Goal: Task Accomplishment & Management: Manage account settings

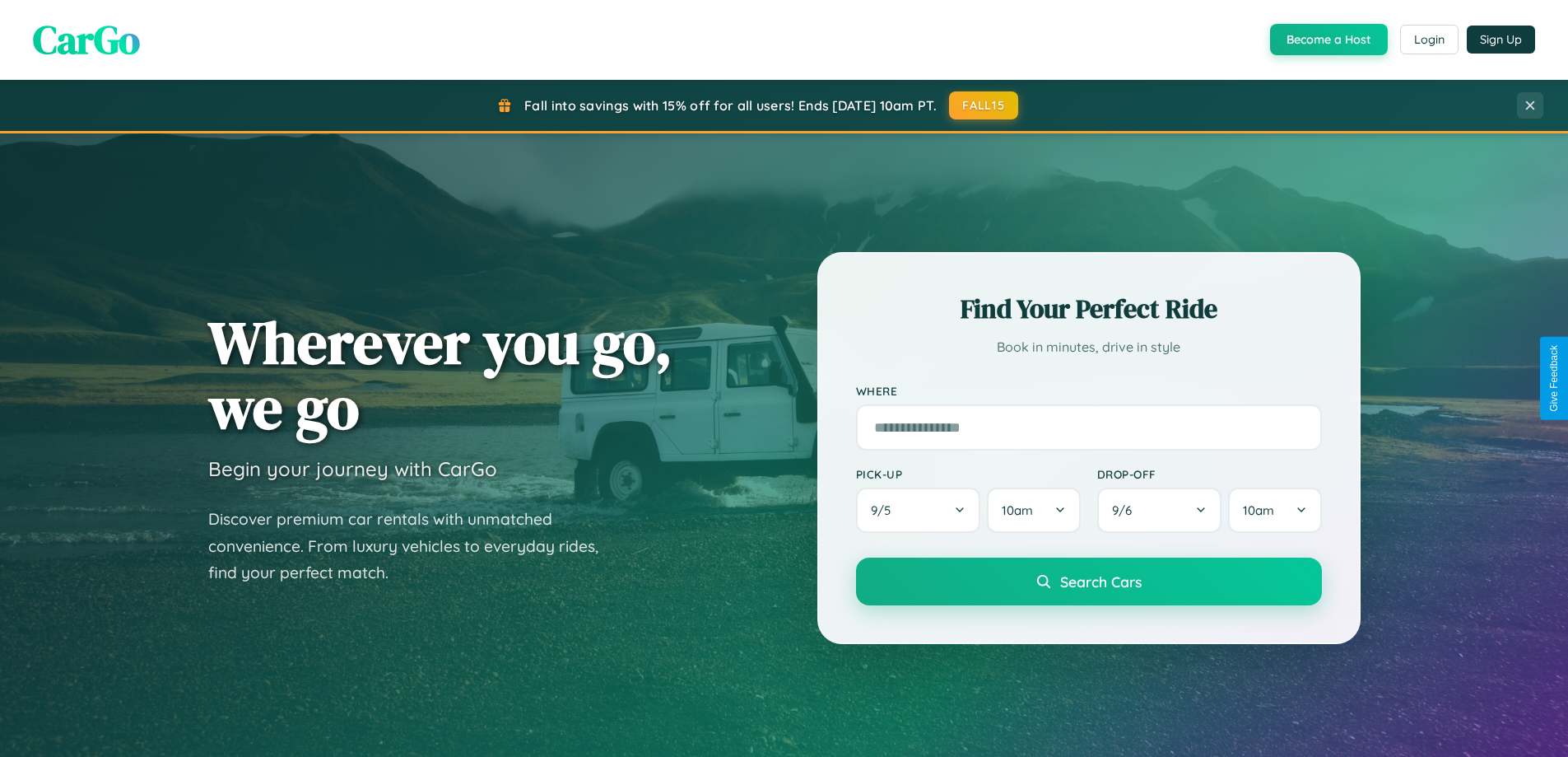
scroll to position [3169, 0]
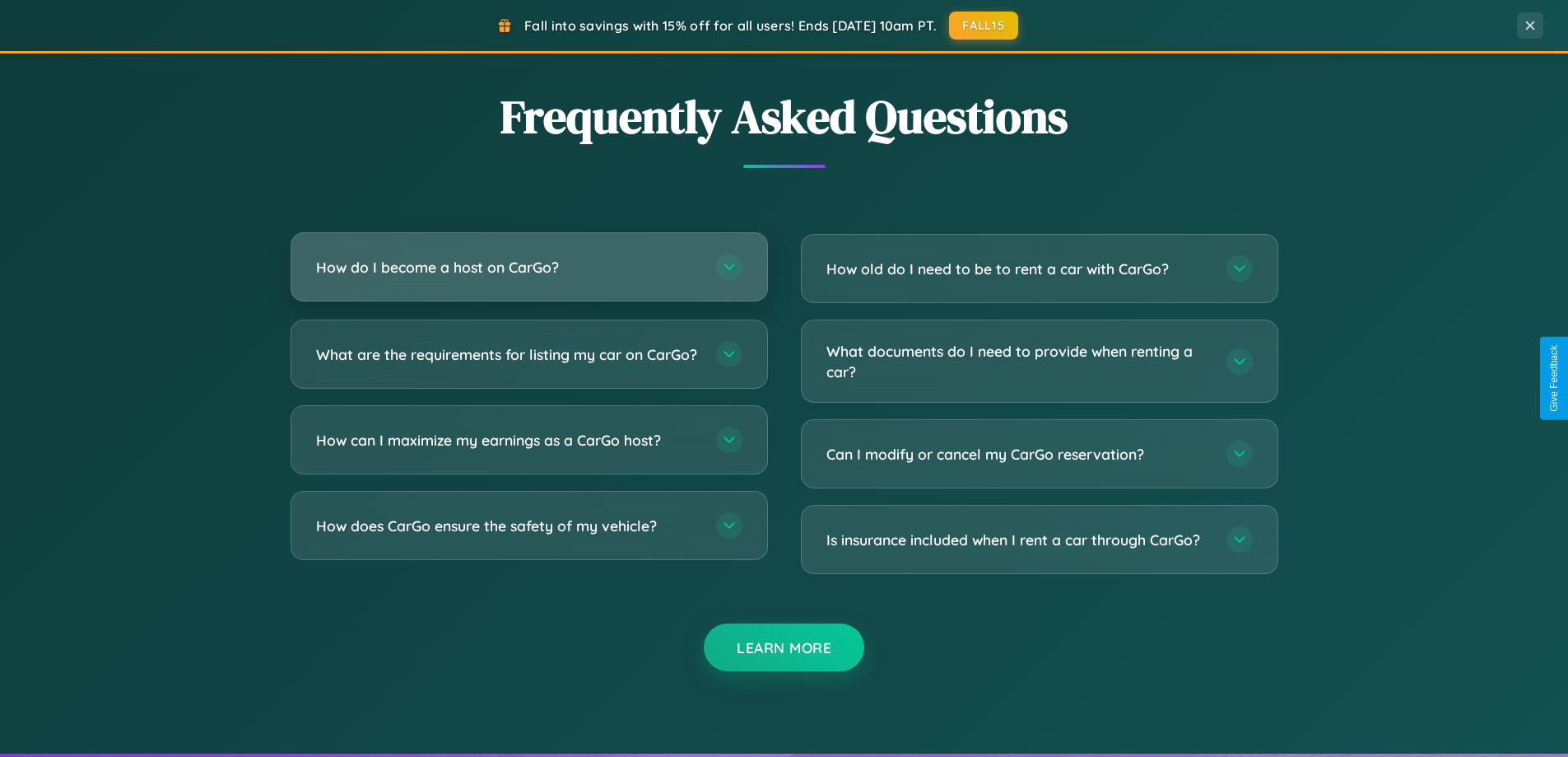
click at [528, 267] on h3 "How do I become a host on CarGo?" at bounding box center [508, 267] width 383 height 21
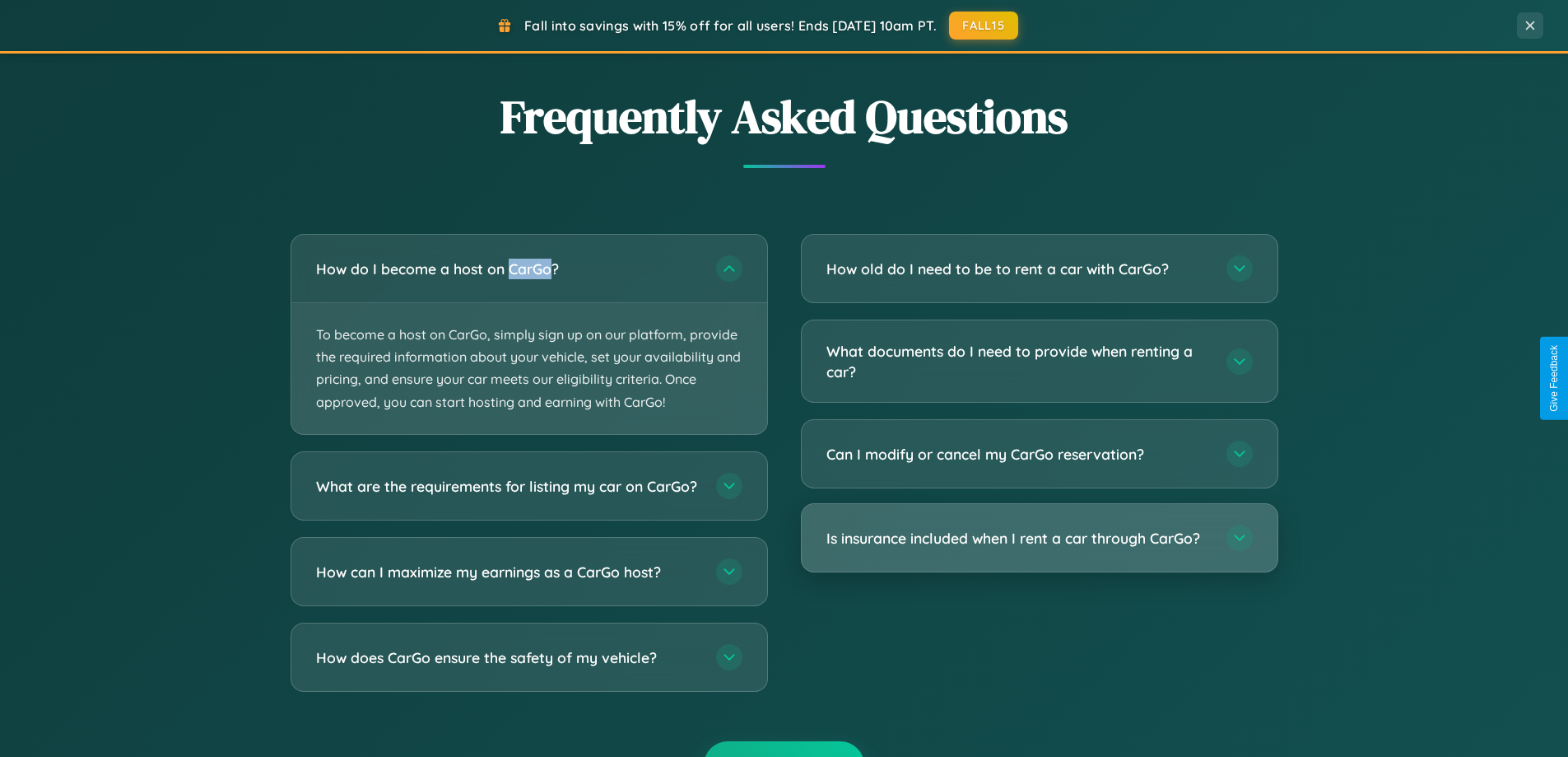
click at [1039, 539] on h3 "Is insurance included when I rent a car through CarGo?" at bounding box center [1018, 538] width 383 height 21
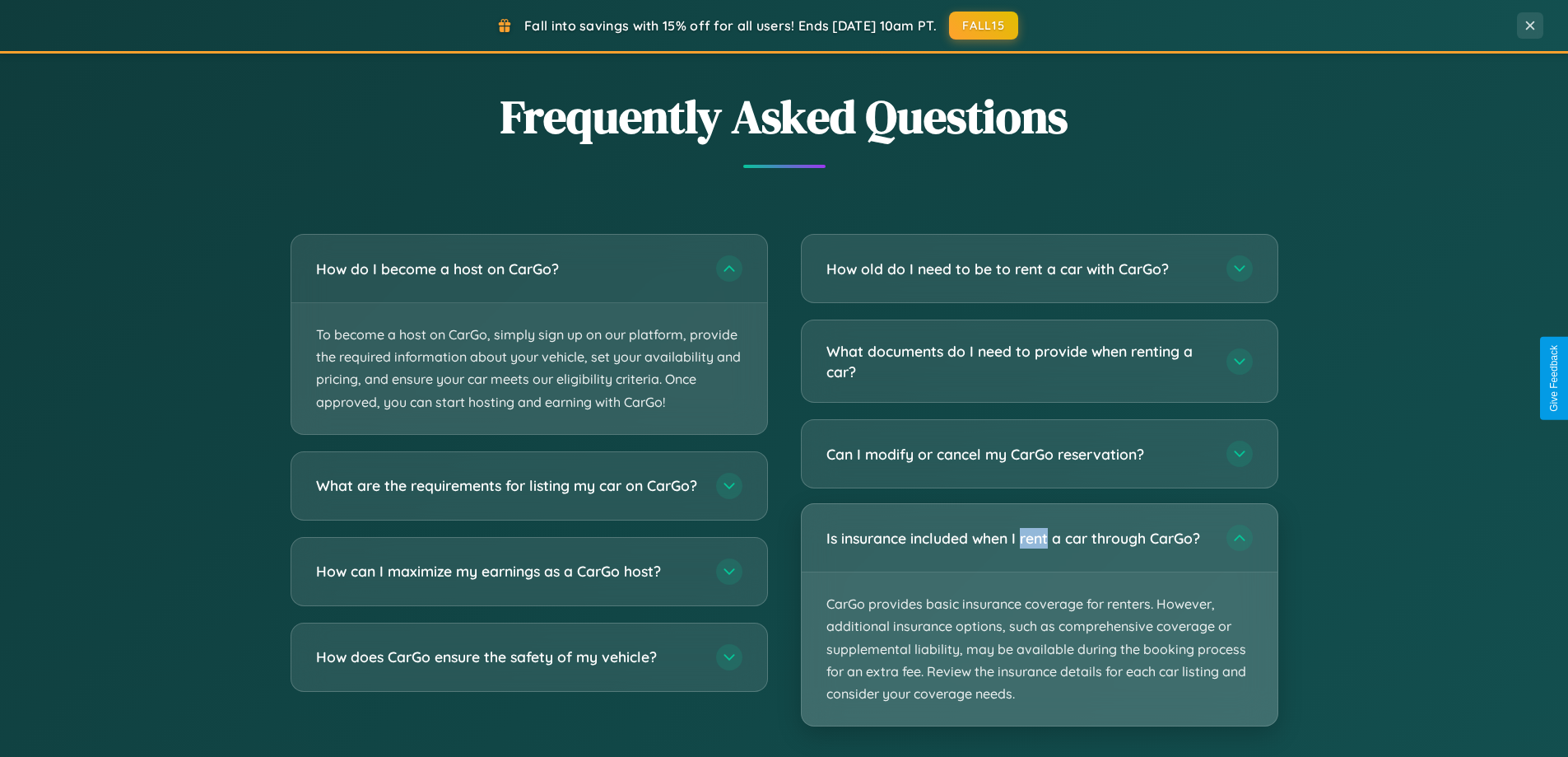
click at [1039, 614] on p "CarGo provides basic insurance coverage for renters. However, additional insura…" at bounding box center [1040, 648] width 475 height 153
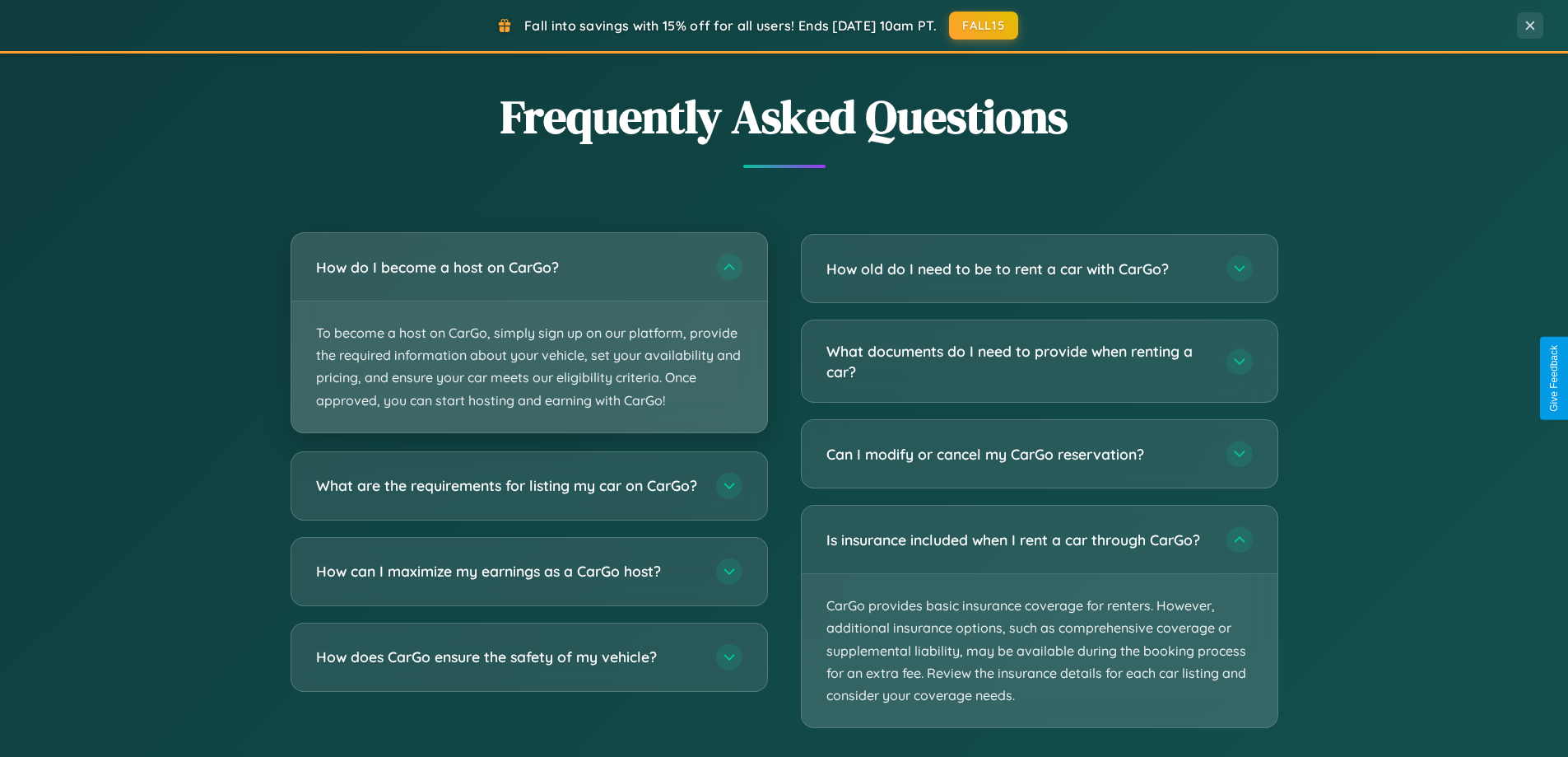
click at [528, 333] on p "To become a host on CarGo, simply sign up on our platform, provide the required…" at bounding box center [529, 366] width 475 height 131
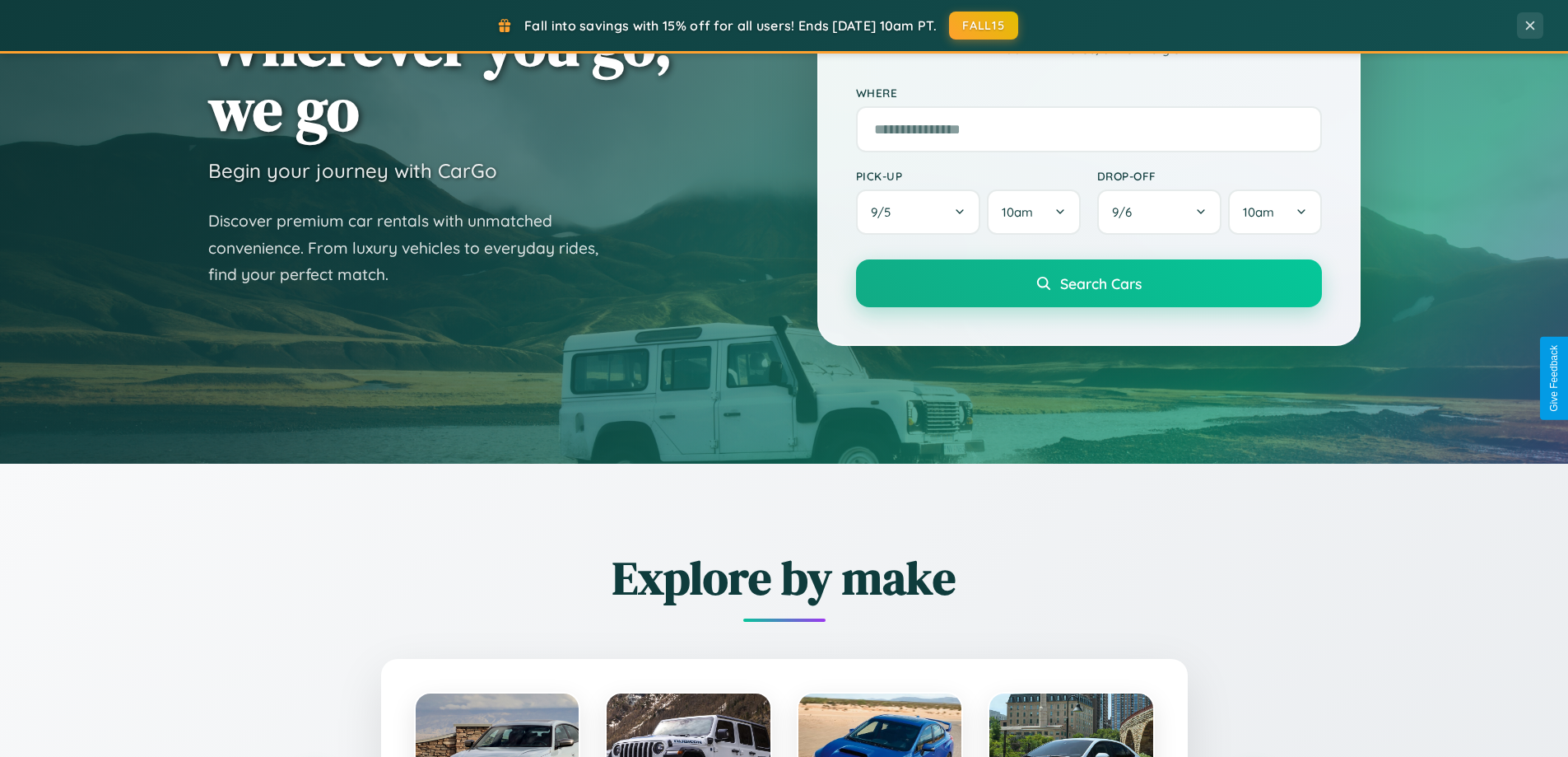
scroll to position [0, 0]
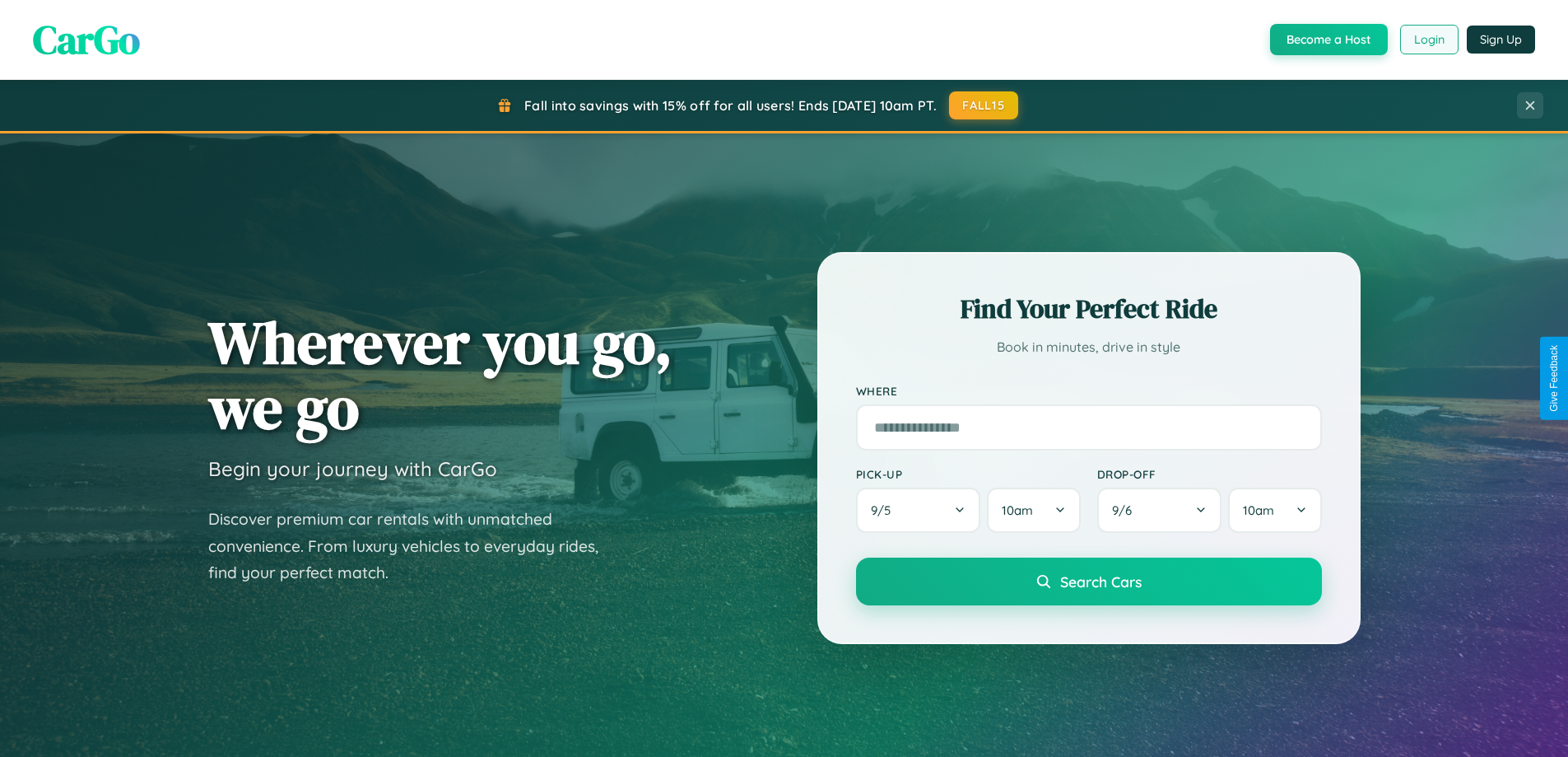
click at [1427, 40] on button "Login" at bounding box center [1429, 39] width 58 height 29
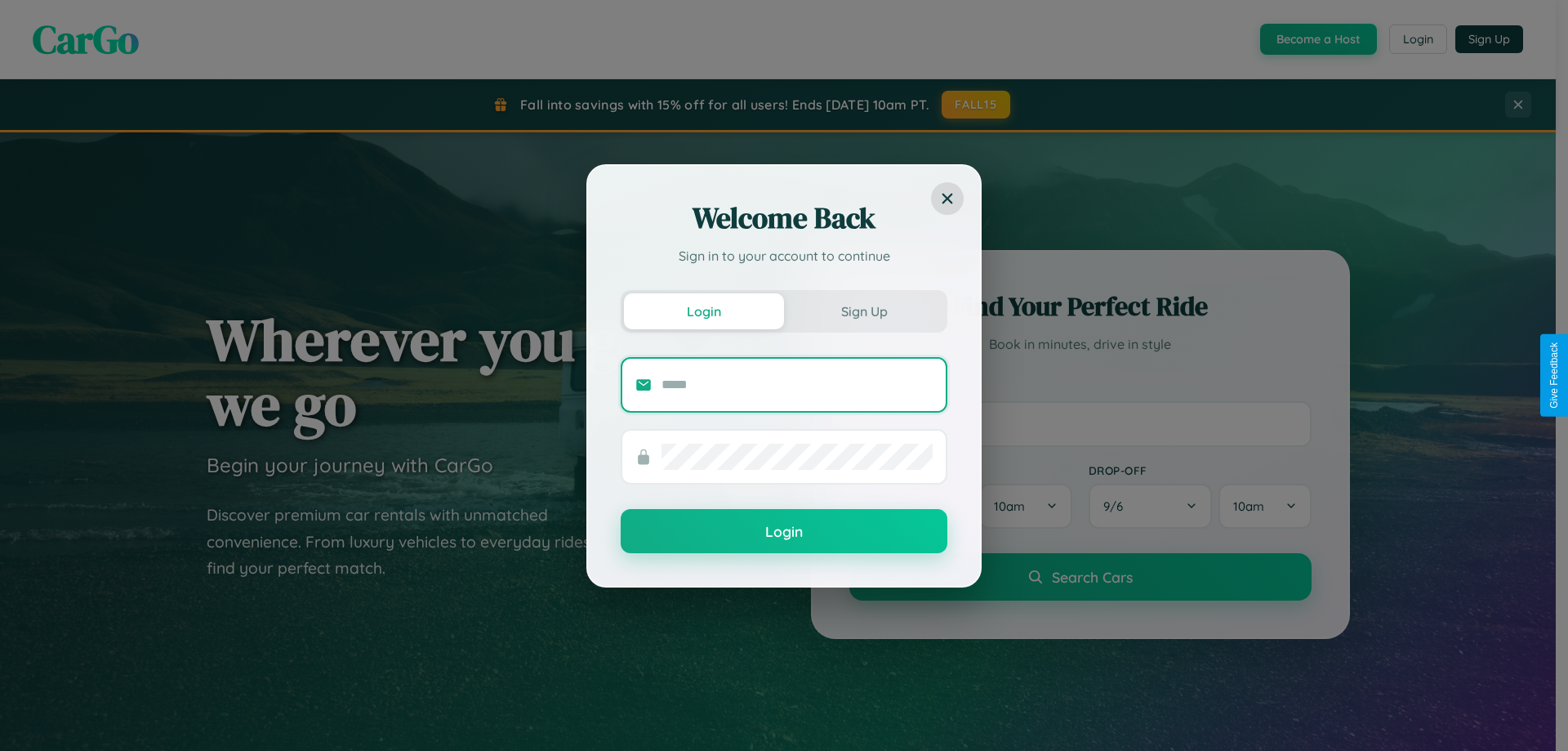
click at [797, 384] on input "text" at bounding box center [798, 385] width 271 height 26
type input "**********"
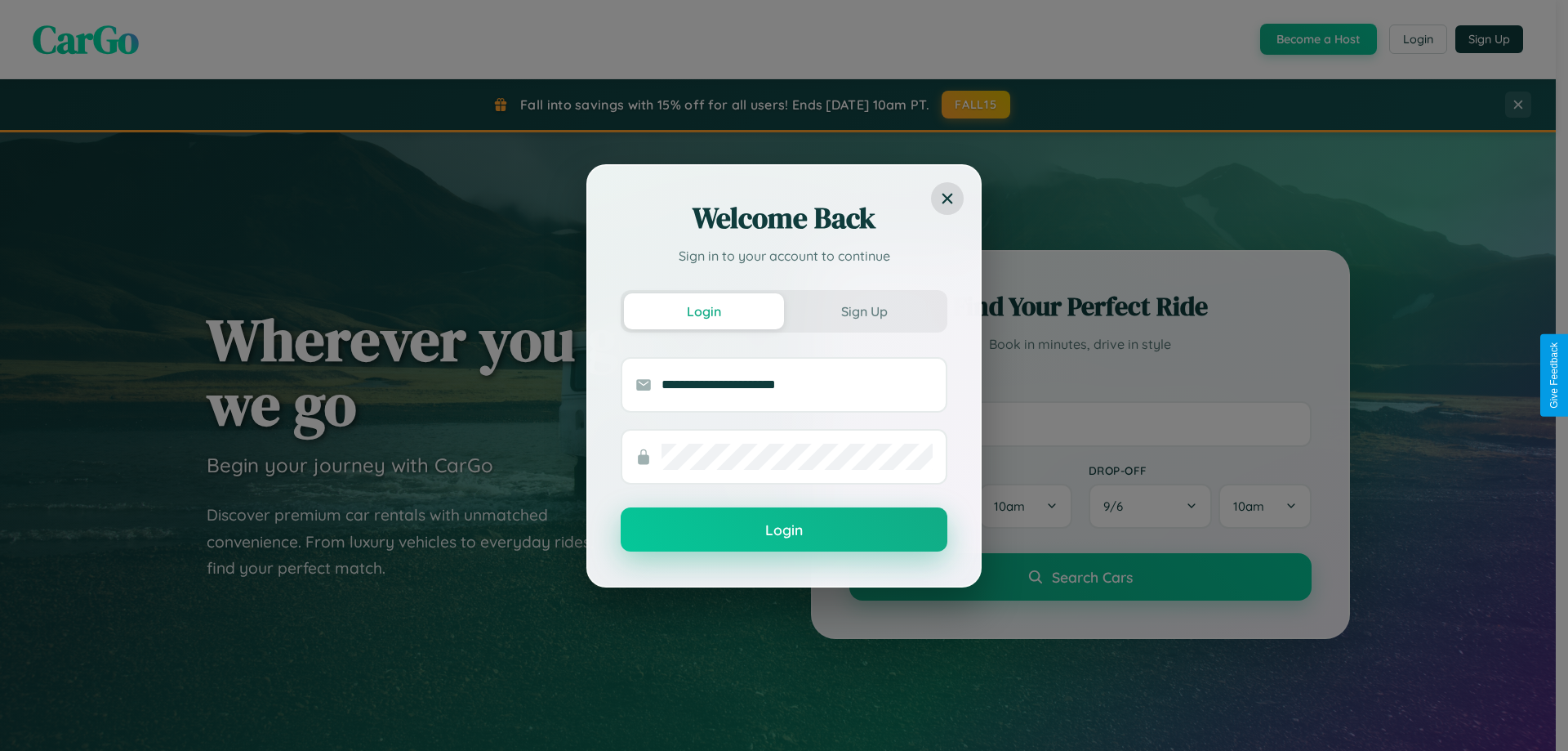
click at [784, 530] on button "Login" at bounding box center [784, 529] width 327 height 44
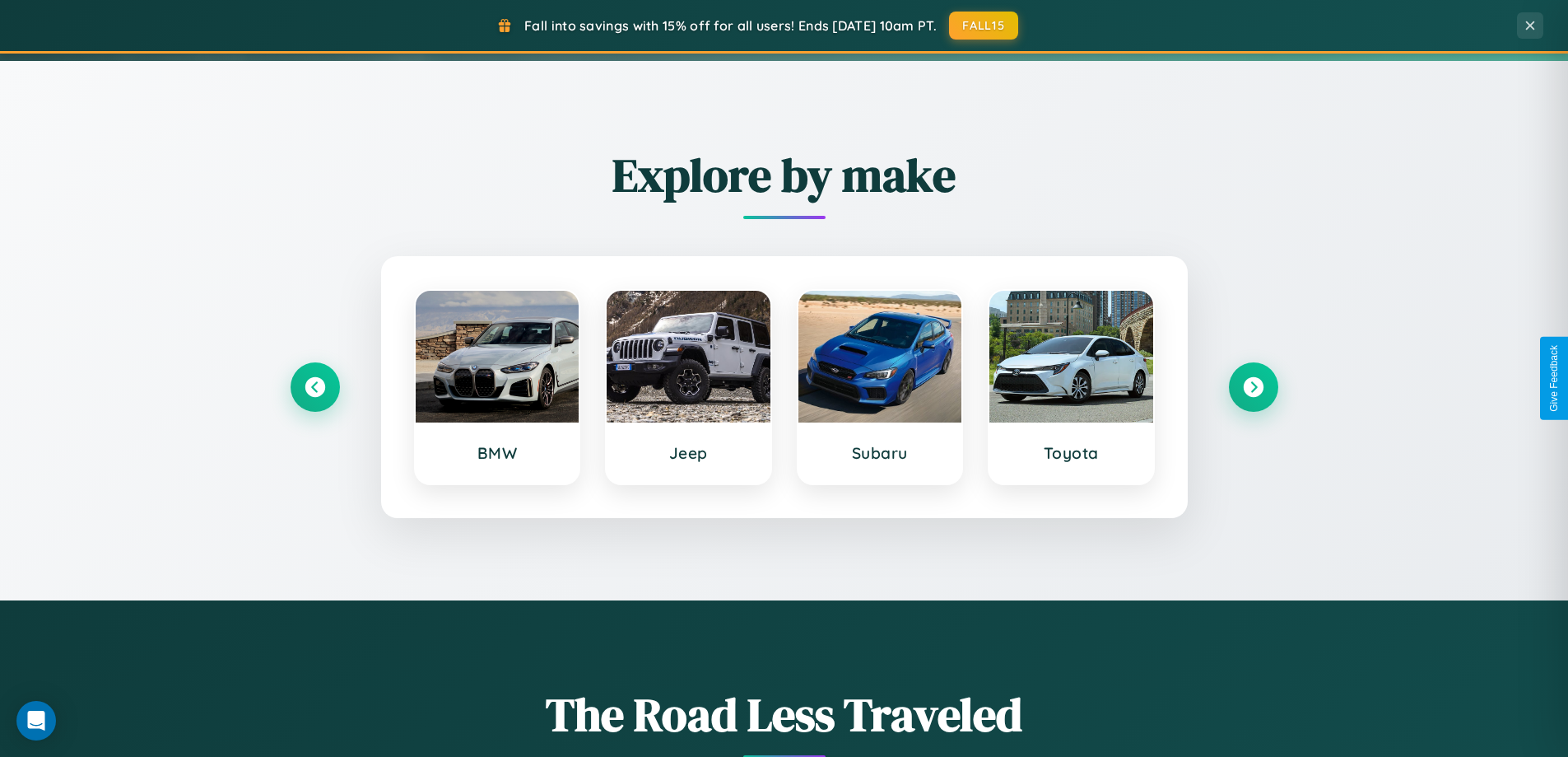
scroll to position [710, 0]
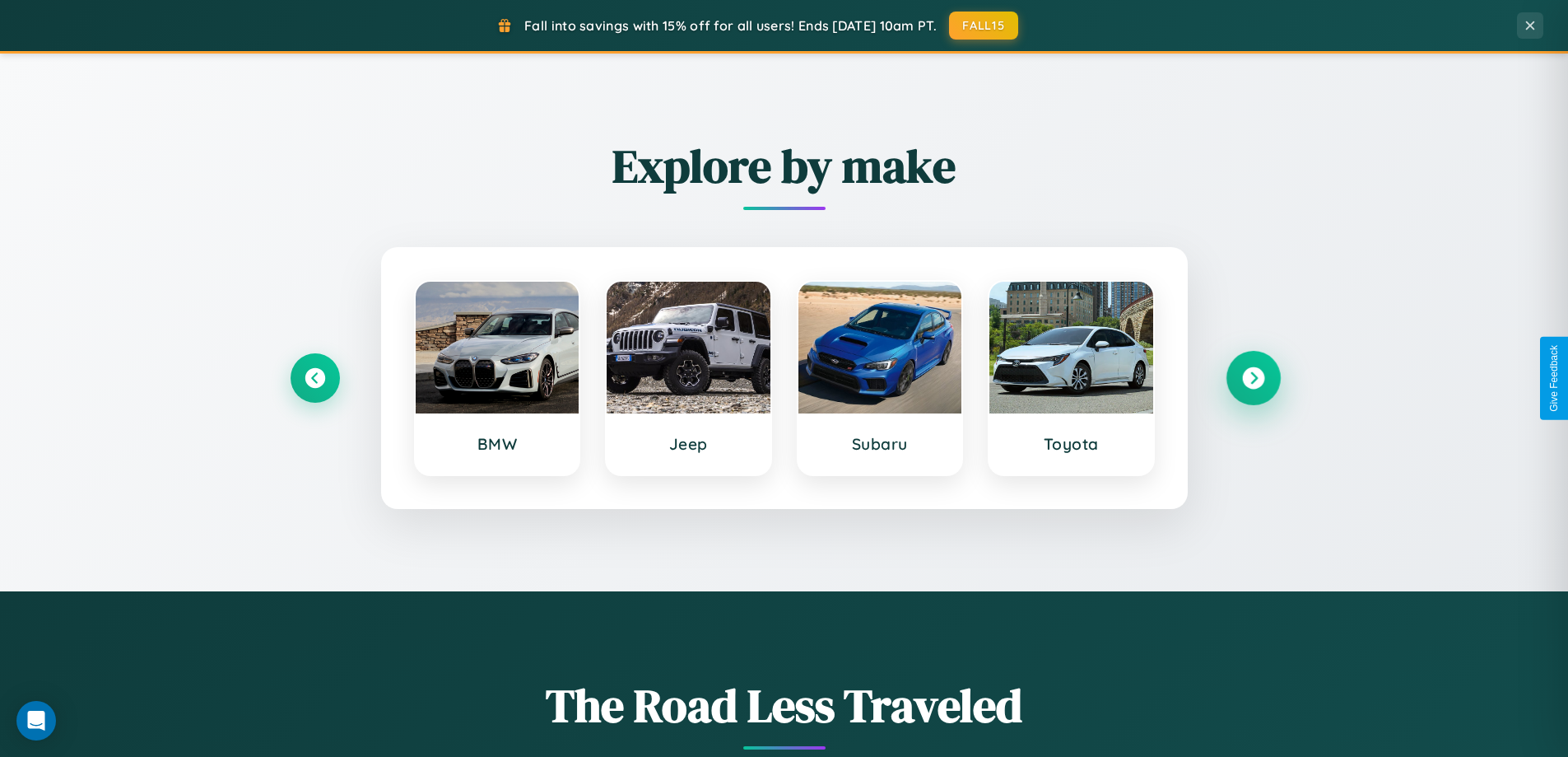
click at [1253, 378] on icon at bounding box center [1253, 378] width 23 height 23
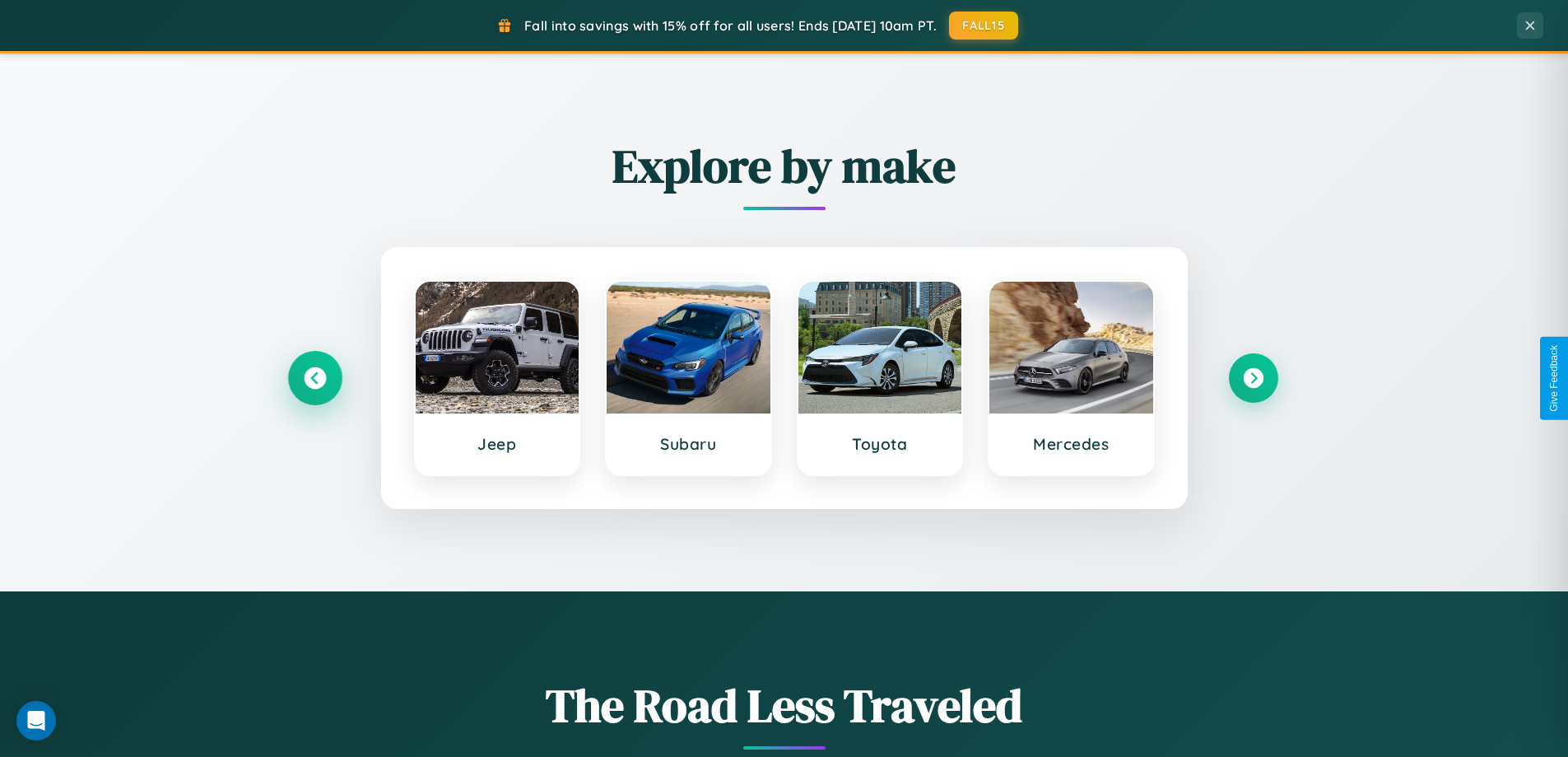
click at [314, 378] on icon at bounding box center [315, 378] width 23 height 23
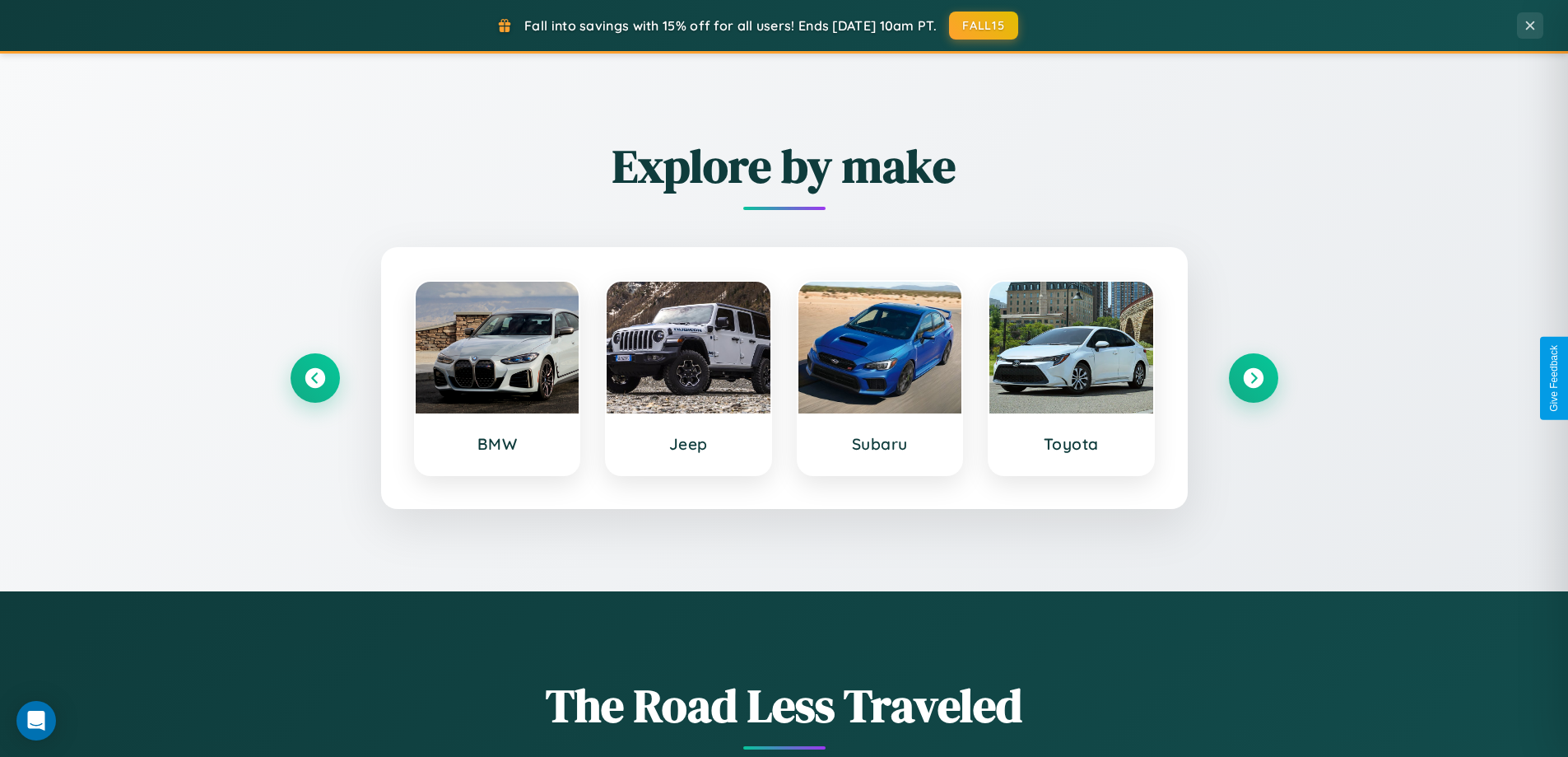
scroll to position [0, 0]
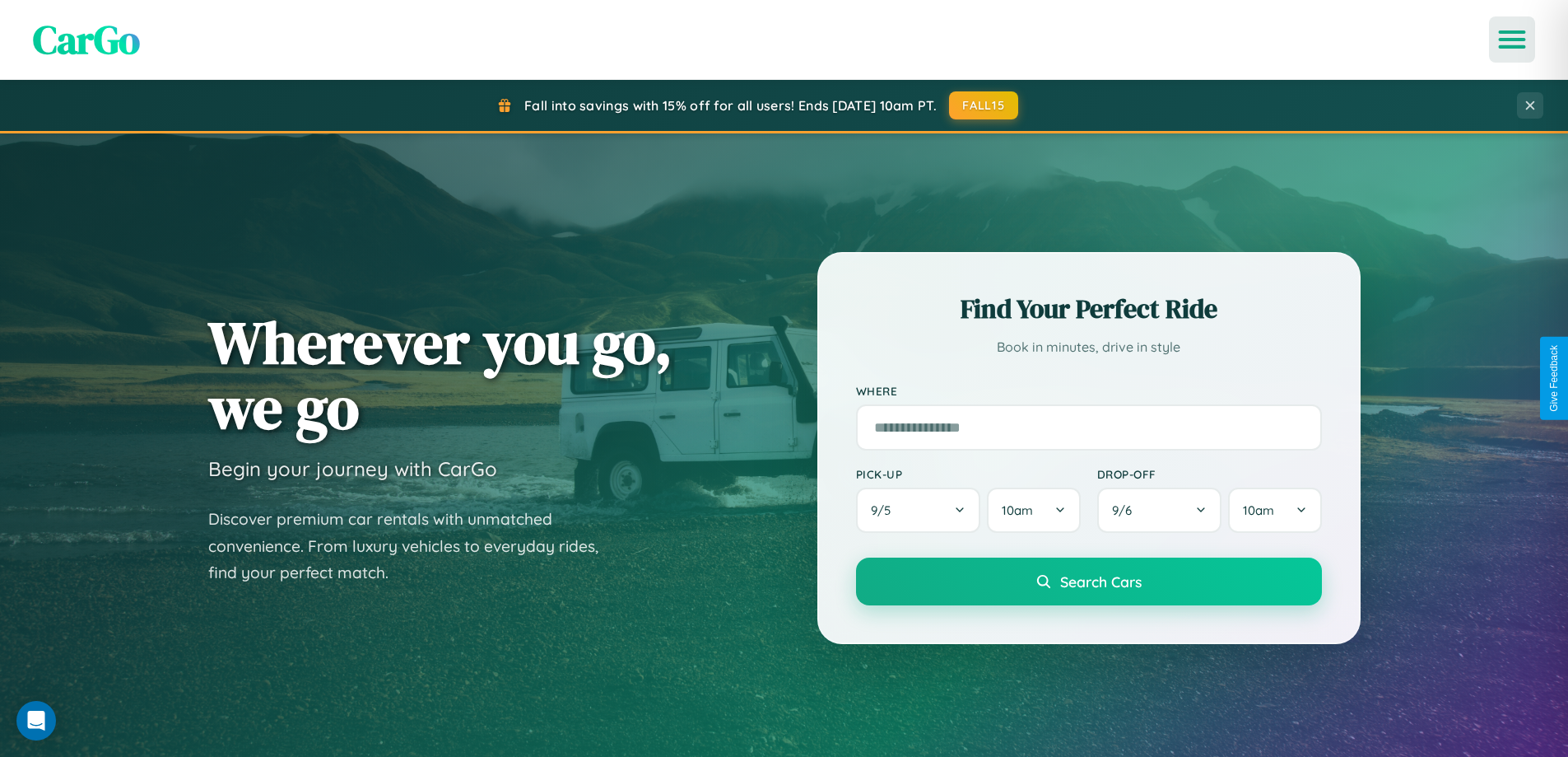
click at [1511, 40] on icon "Open menu" at bounding box center [1511, 40] width 24 height 15
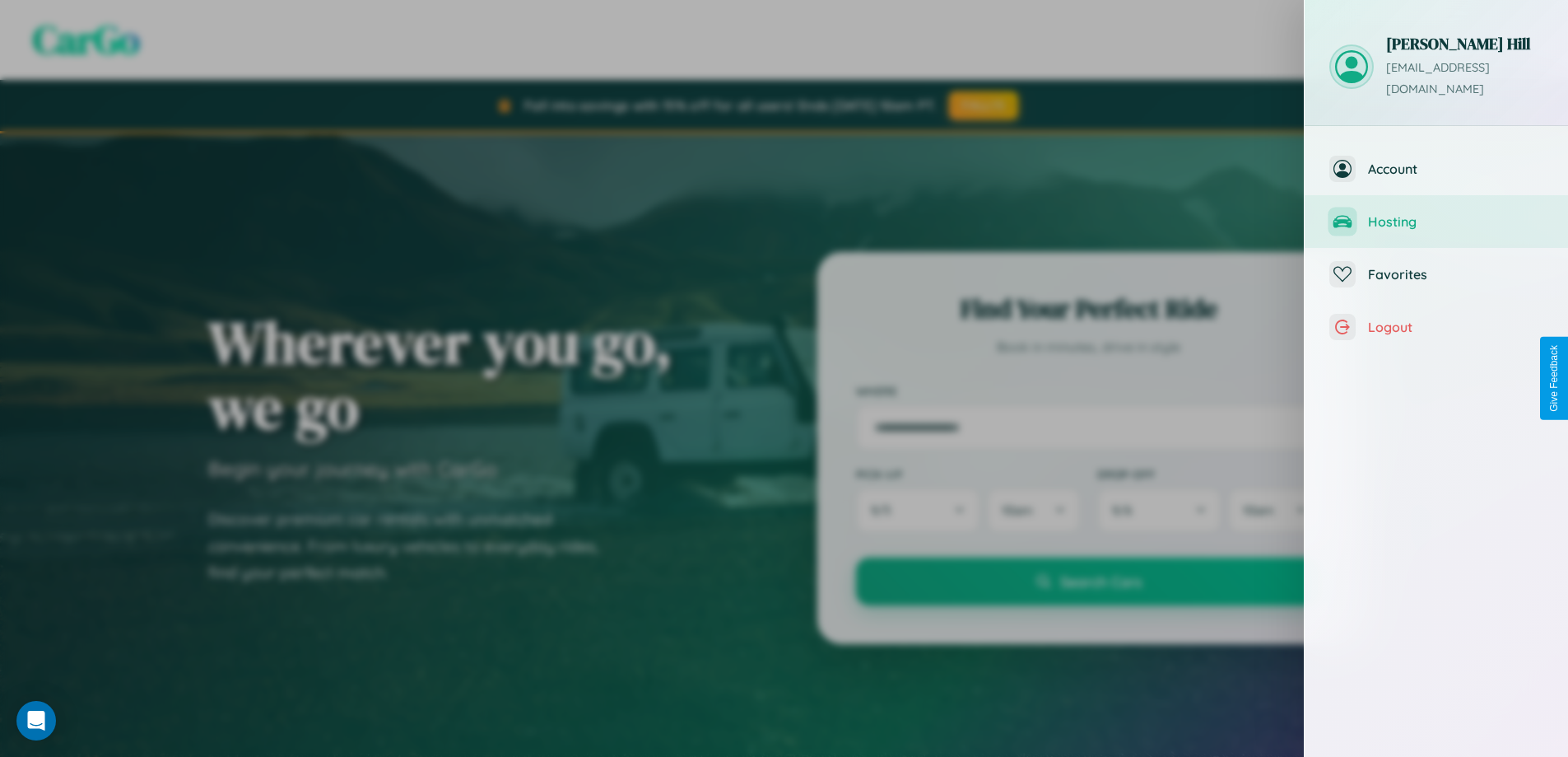
click at [1436, 213] on span "Hosting" at bounding box center [1456, 221] width 175 height 16
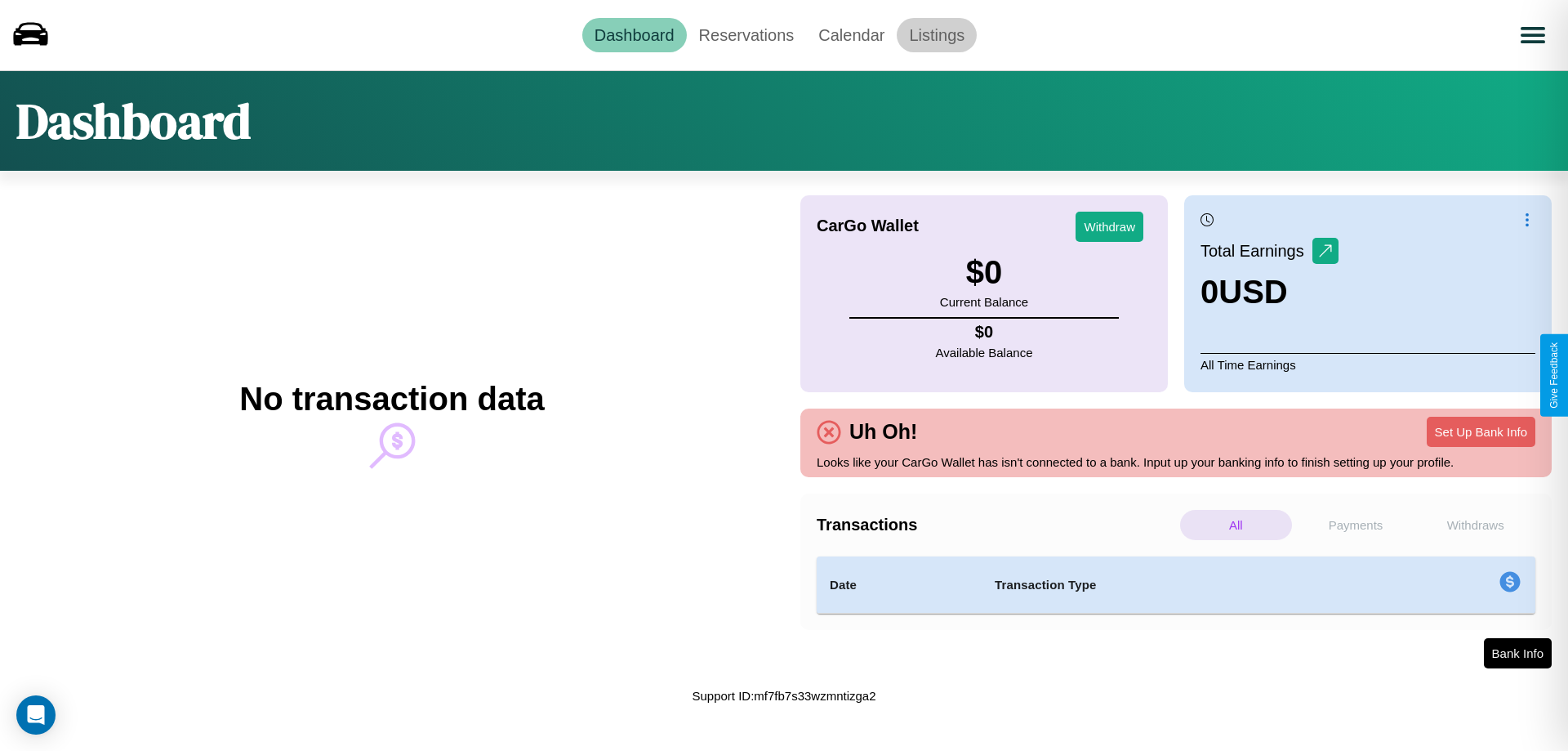
click at [937, 35] on link "Listings" at bounding box center [936, 35] width 80 height 35
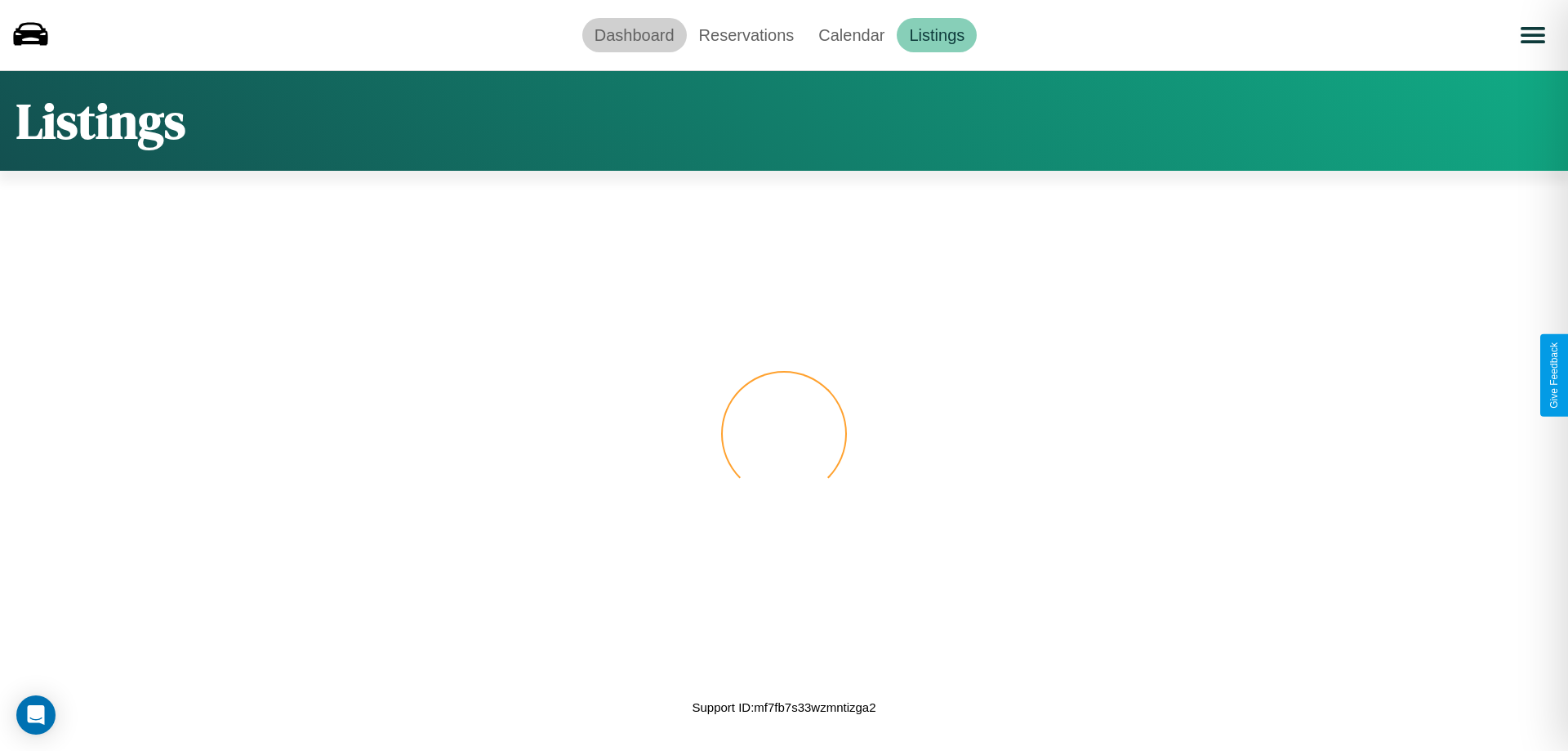
click at [634, 35] on link "Dashboard" at bounding box center [635, 35] width 105 height 35
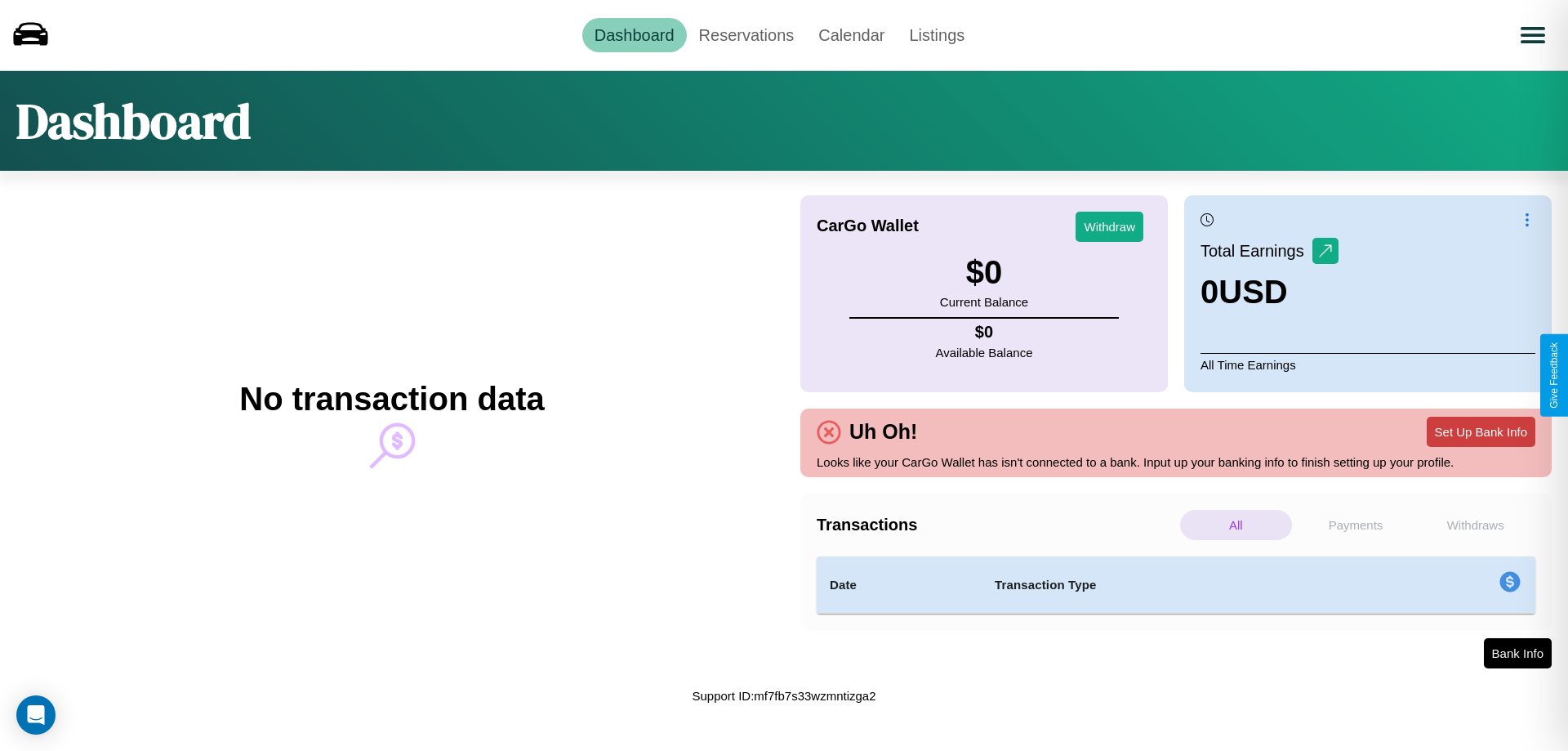
click at [1480, 432] on button "Set Up Bank Info" at bounding box center [1481, 432] width 109 height 30
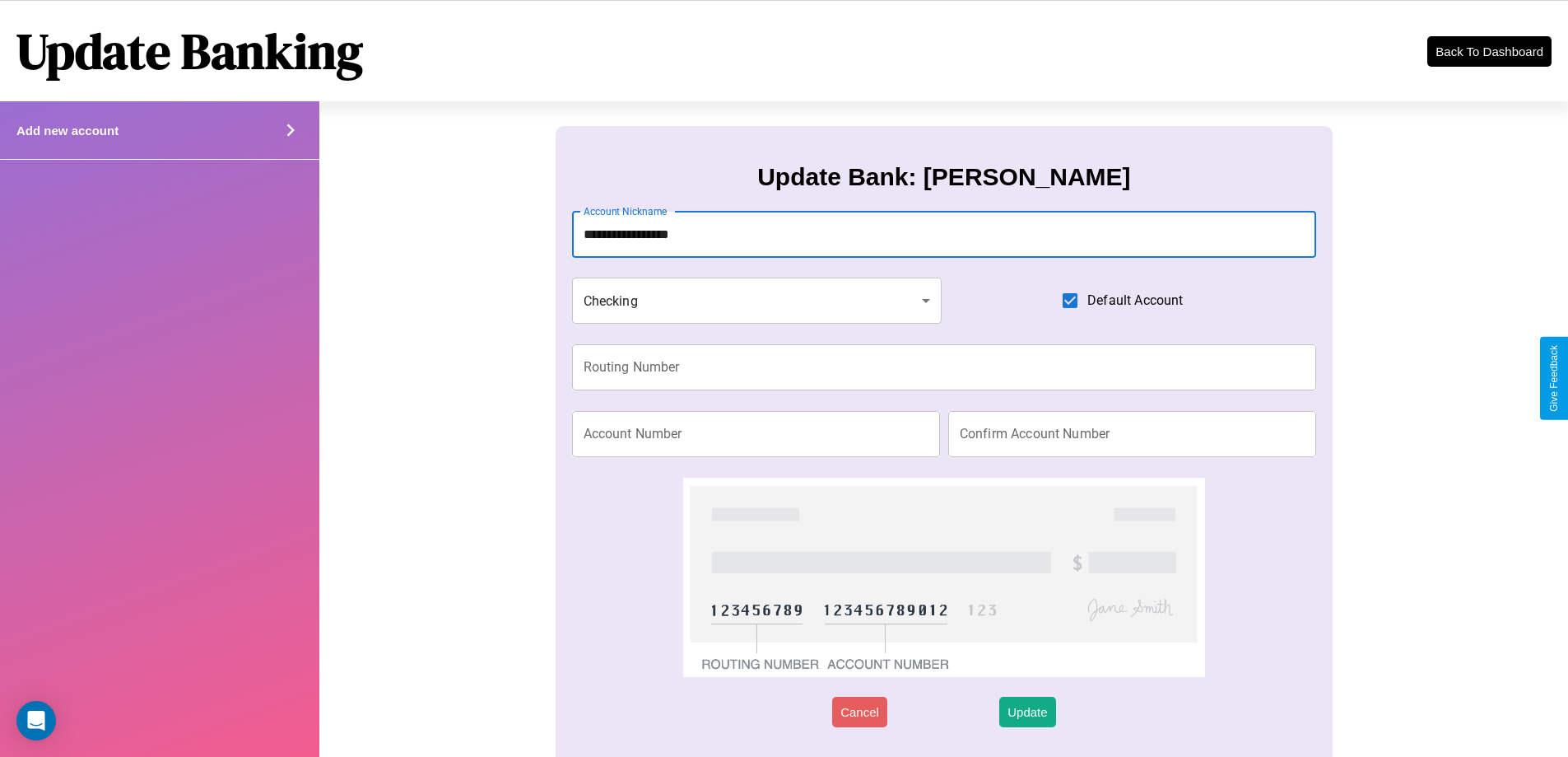
type input "**********"
